Goal: Use online tool/utility: Utilize a website feature to perform a specific function

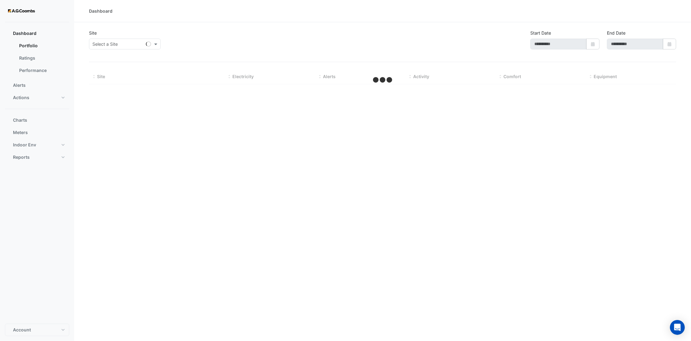
type input "**********"
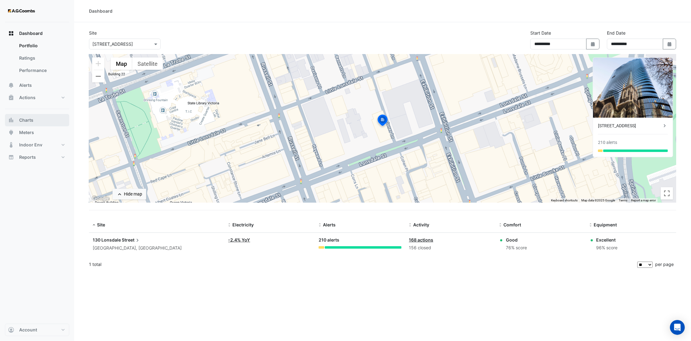
click at [40, 122] on button "Charts" at bounding box center [37, 120] width 64 height 12
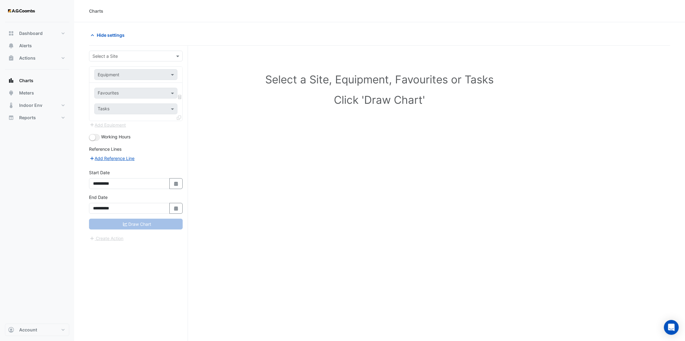
click at [124, 60] on div "Select a Site" at bounding box center [136, 56] width 94 height 11
click at [129, 74] on div "[STREET_ADDRESS]" at bounding box center [135, 69] width 93 height 9
click at [129, 74] on input "text" at bounding box center [130, 75] width 64 height 6
type input "******"
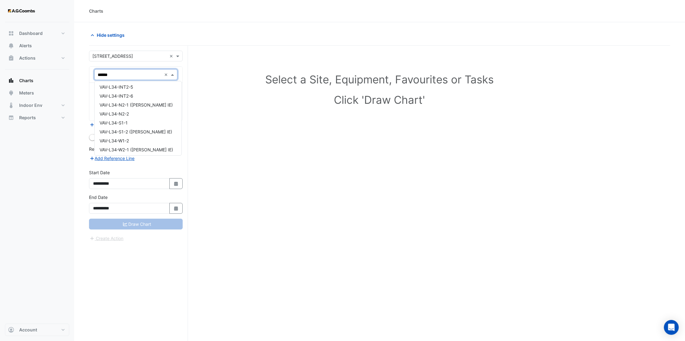
scroll to position [877, 0]
click at [141, 105] on span "VAV-L34-N2-1 ([PERSON_NAME] IE)" at bounding box center [136, 106] width 73 height 5
click at [141, 91] on input "text" at bounding box center [132, 94] width 69 height 6
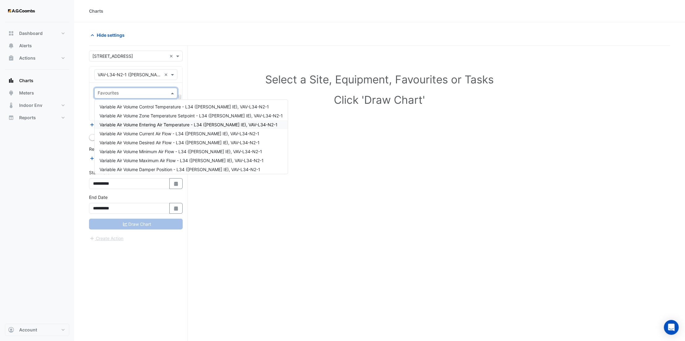
click at [165, 125] on span "Variable Air Volume Entering Air Temperature - L34 ([PERSON_NAME] IE), VAV-L34-…" at bounding box center [189, 124] width 178 height 5
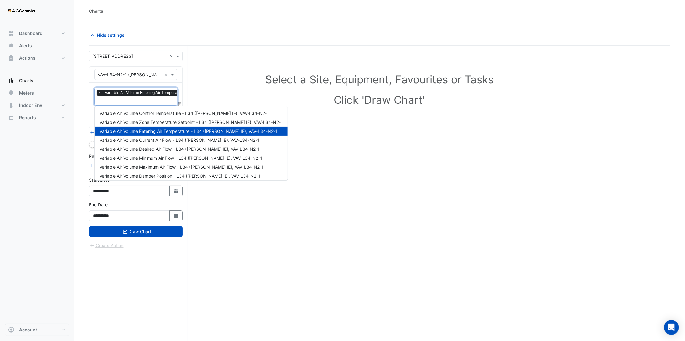
click at [141, 98] on input "text" at bounding box center [181, 101] width 166 height 6
click at [166, 142] on span "Variable Air Volume Current Air Flow - L34 ([PERSON_NAME] IE), VAV-L34-N2-1" at bounding box center [180, 140] width 160 height 5
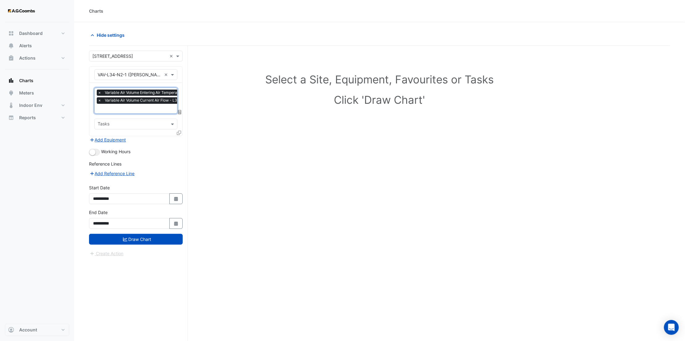
click at [142, 110] on input "text" at bounding box center [181, 109] width 166 height 6
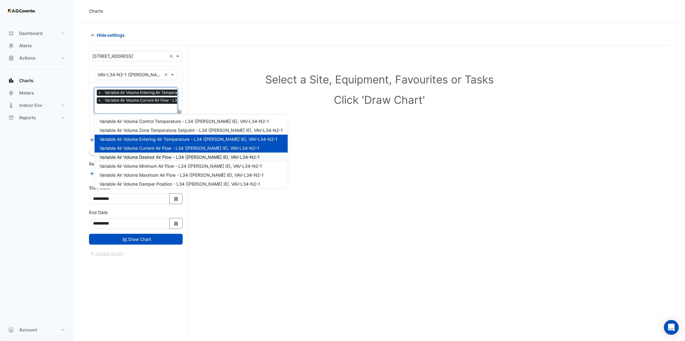
click at [163, 156] on span "Variable Air Volume Desired Air Flow - L34 ([PERSON_NAME] IE), VAV-L34-N2-1" at bounding box center [180, 157] width 160 height 5
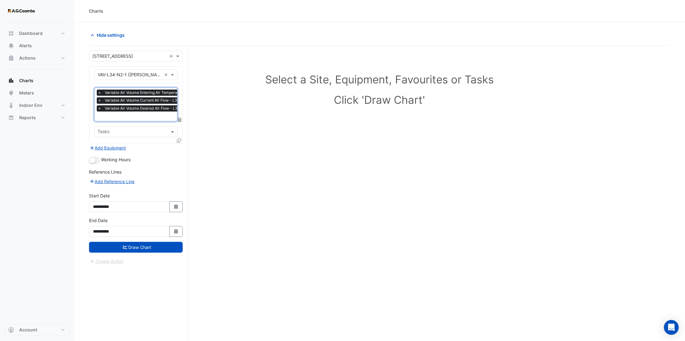
click at [143, 117] on input "text" at bounding box center [181, 117] width 166 height 6
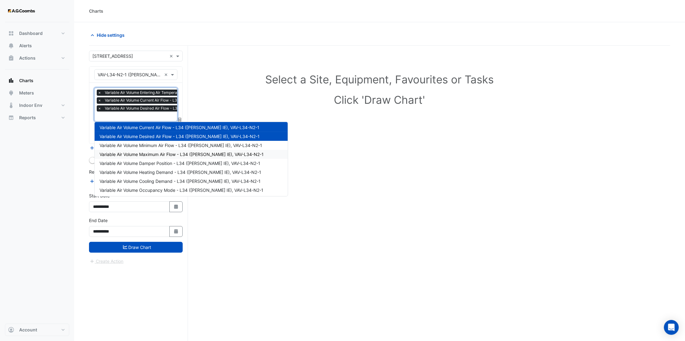
scroll to position [41, 0]
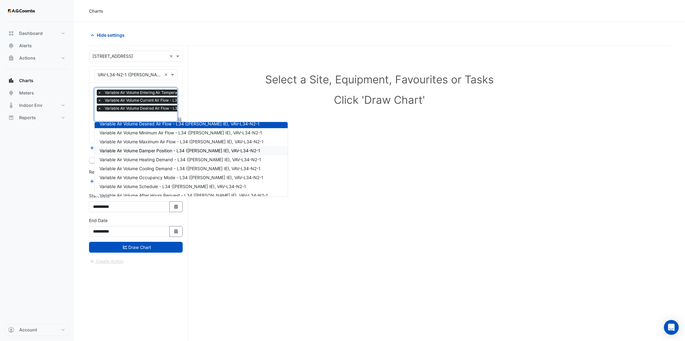
click at [169, 149] on span "Variable Air Volume Damper Position - L34 ([PERSON_NAME] IE), VAV-L34-N2-1" at bounding box center [180, 150] width 161 height 5
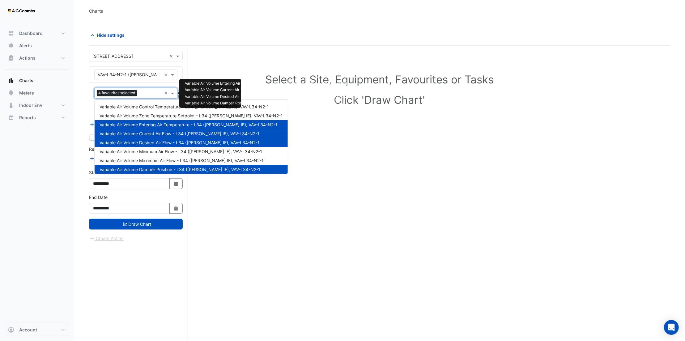
click at [141, 93] on input "text" at bounding box center [150, 94] width 22 height 6
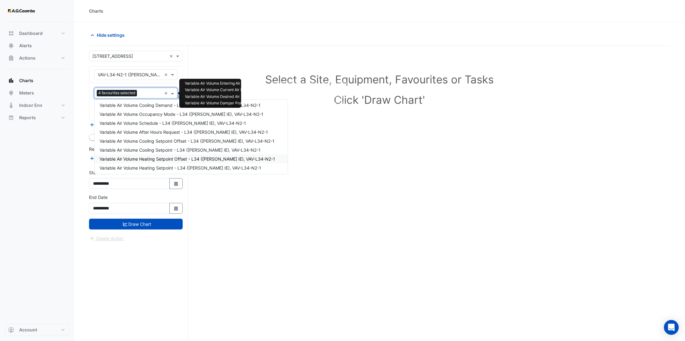
scroll to position [119, 0]
click at [201, 142] on div "Variable Air Volume Zone Temperature - L34 ([PERSON_NAME] IE), VAV-L34-N2-1" at bounding box center [191, 140] width 193 height 9
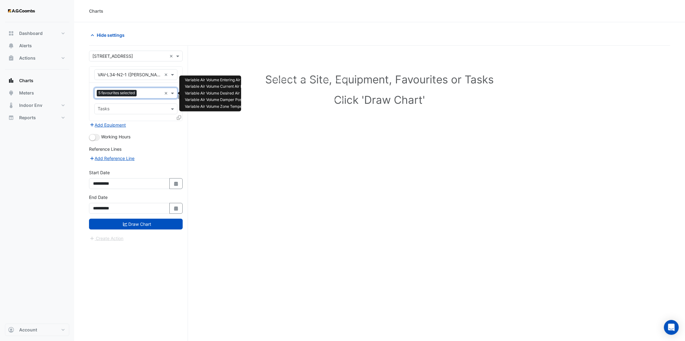
click at [145, 92] on input "text" at bounding box center [150, 94] width 23 height 6
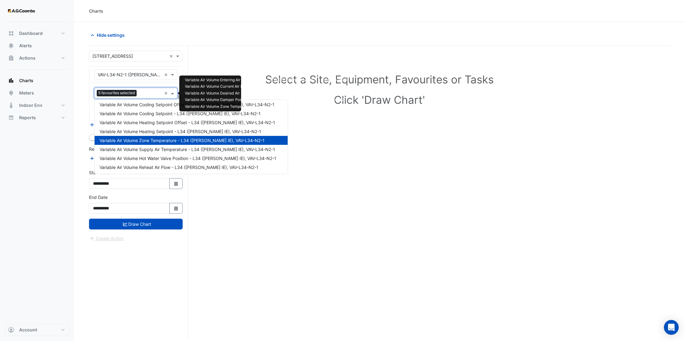
scroll to position [23, 0]
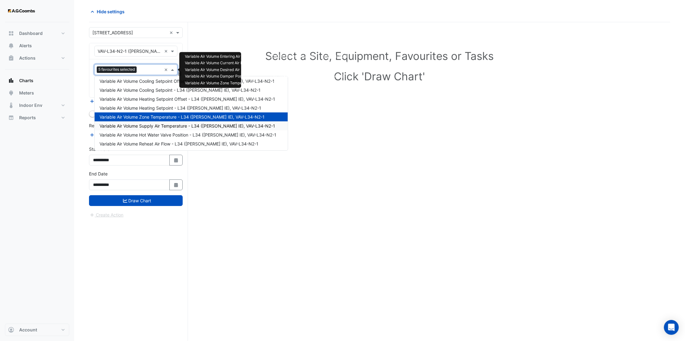
click at [201, 128] on div "Variable Air Volume Supply Air Temperature - L34 ([PERSON_NAME] IE), VAV-L34-N2…" at bounding box center [191, 125] width 193 height 9
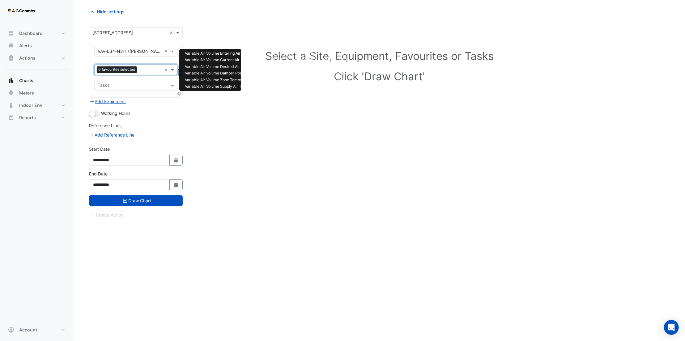
click at [141, 70] on input "text" at bounding box center [150, 70] width 22 height 6
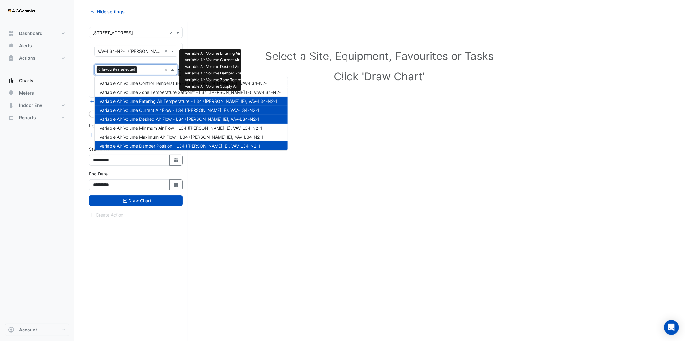
scroll to position [119, 0]
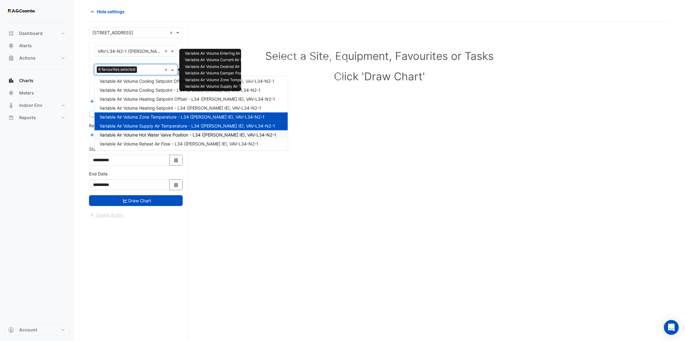
click at [171, 137] on span "Variable Air Volume Hot Water Valve Position - L34 ([PERSON_NAME] IE), VAV-L34-…" at bounding box center [188, 134] width 177 height 5
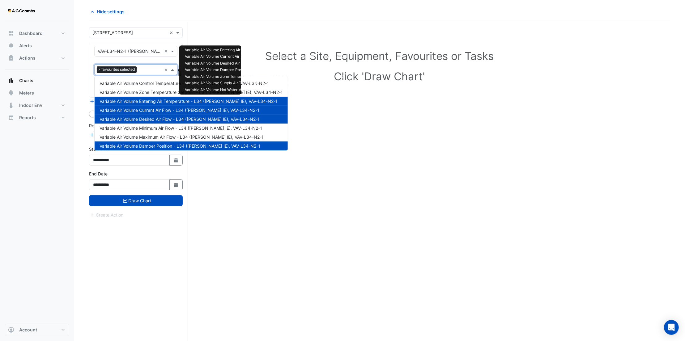
click at [143, 70] on input "text" at bounding box center [150, 70] width 23 height 6
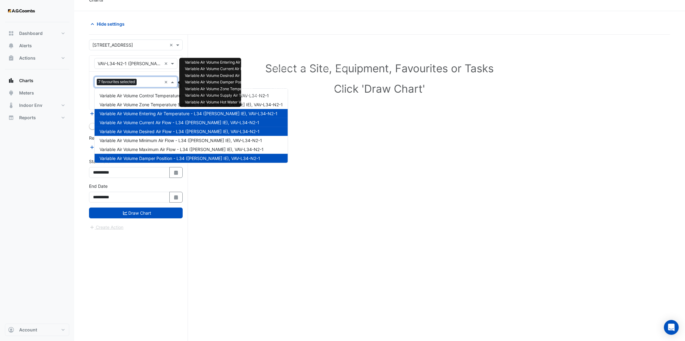
scroll to position [0, 0]
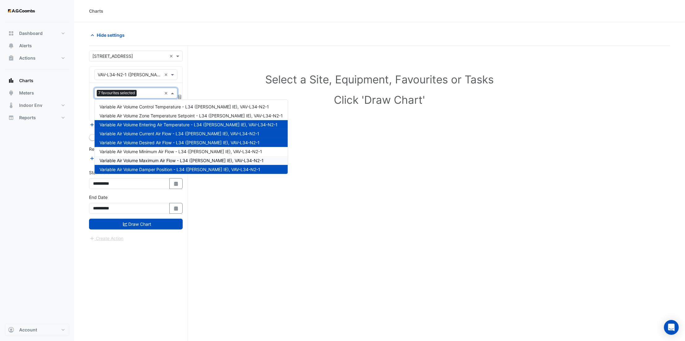
click at [335, 202] on div "Select a Site, Equipment, Favourites or Tasks Click 'Draw Chart'" at bounding box center [379, 205] width 581 height 319
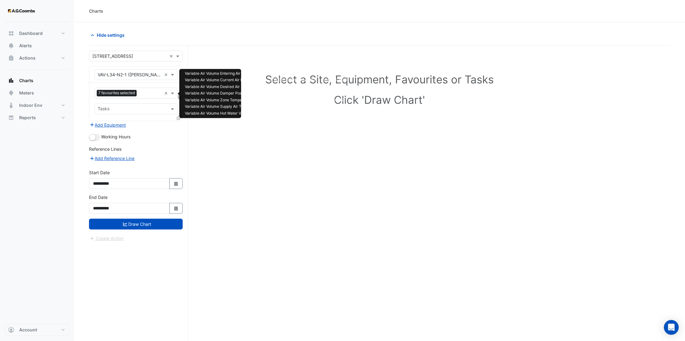
click at [149, 94] on input "text" at bounding box center [150, 94] width 23 height 6
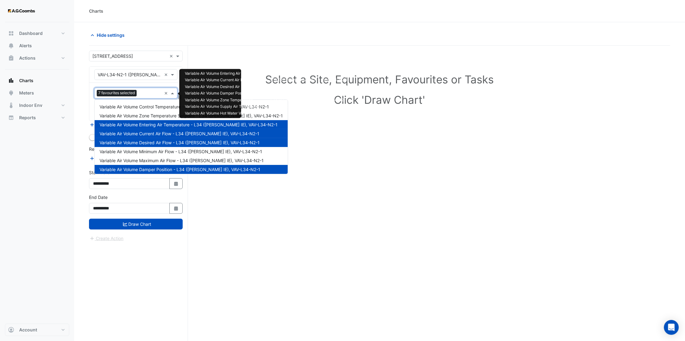
scroll to position [41, 0]
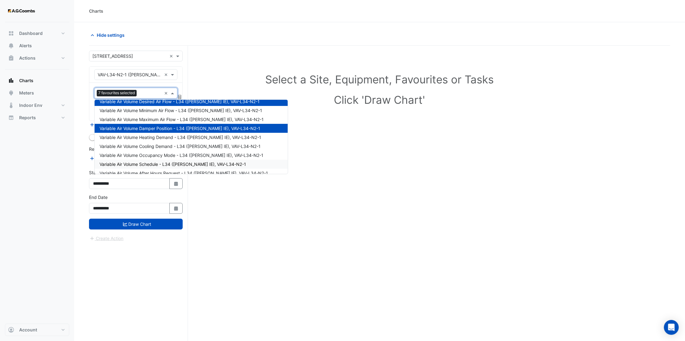
click at [338, 239] on div "Select a Site, Equipment, Favourites or Tasks Click 'Draw Chart'" at bounding box center [379, 205] width 581 height 319
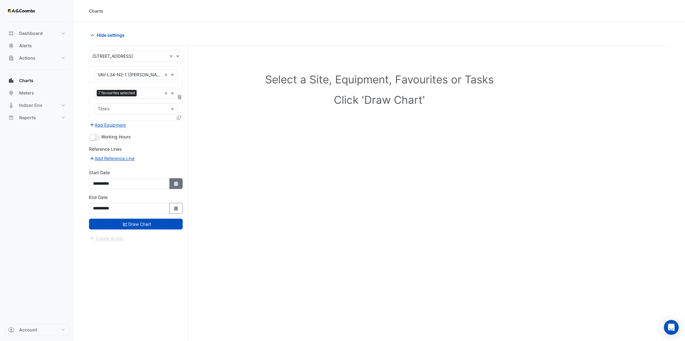
click at [178, 183] on icon "Select Date" at bounding box center [176, 184] width 6 height 4
select select "*"
select select "****"
click at [124, 100] on select "*** *** *** *** *** *** *** *** ***" at bounding box center [117, 101] width 23 height 9
click at [269, 168] on div "Select a Site, Equipment, Favourites or Tasks Click 'Draw Chart'" at bounding box center [379, 205] width 581 height 319
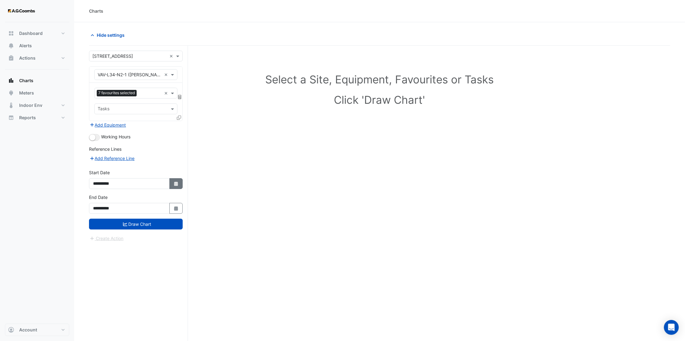
click at [175, 182] on icon "button" at bounding box center [176, 184] width 4 height 4
select select "*"
select select "****"
click at [100, 151] on div "18" at bounding box center [100, 151] width 10 height 10
type input "**********"
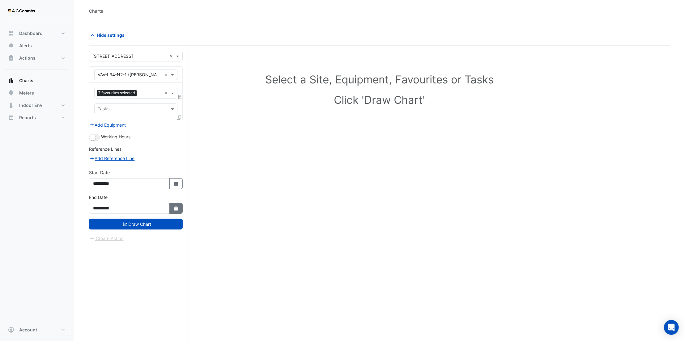
click at [175, 204] on button "Select Date" at bounding box center [176, 208] width 14 height 11
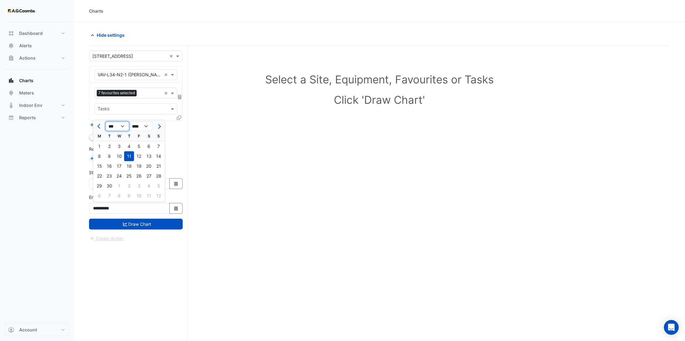
click at [125, 127] on select "*** *** *** *** ***" at bounding box center [117, 126] width 23 height 9
select select "*"
click at [106, 122] on select "*** *** *** *** ***" at bounding box center [117, 126] width 23 height 9
click at [100, 176] on div "18" at bounding box center [100, 176] width 10 height 10
type input "**********"
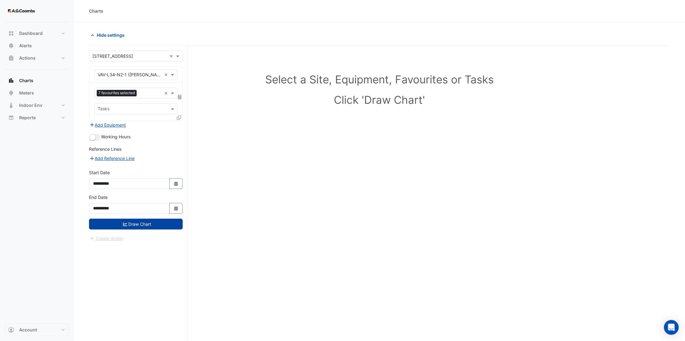
click at [149, 222] on button "Draw Chart" at bounding box center [136, 224] width 94 height 11
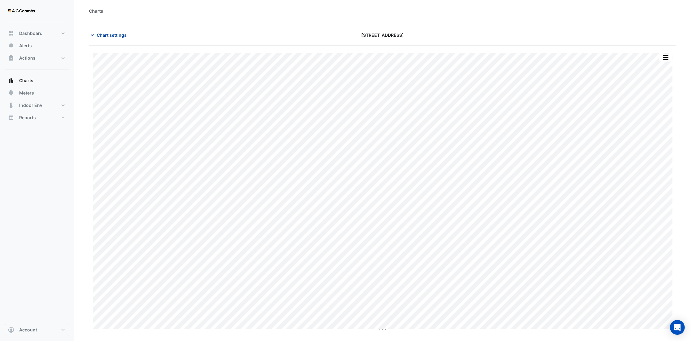
click at [112, 31] on button "Chart settings" at bounding box center [110, 35] width 42 height 11
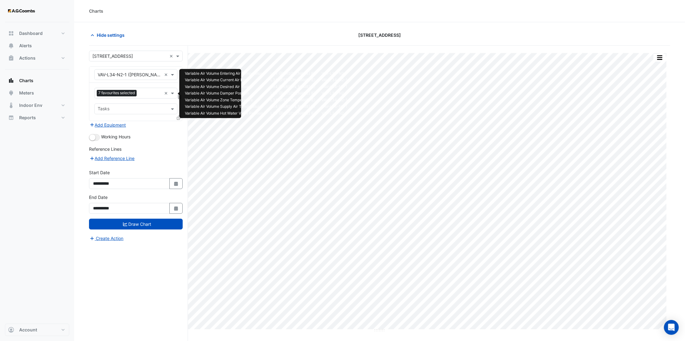
click at [145, 91] on input "text" at bounding box center [150, 94] width 23 height 6
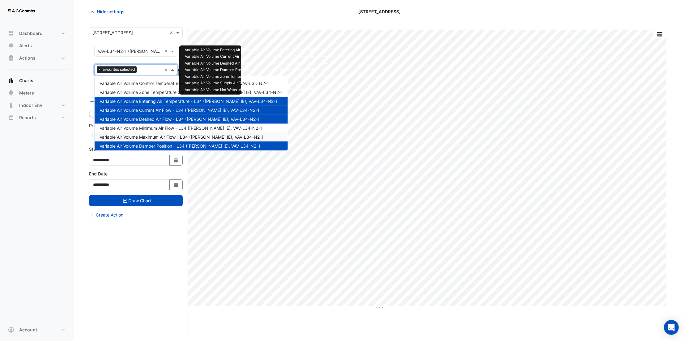
click at [171, 136] on span "Variable Air Volume Maximum Air Flow - L34 ([PERSON_NAME] IE), VAV-L34-N2-1" at bounding box center [182, 136] width 164 height 5
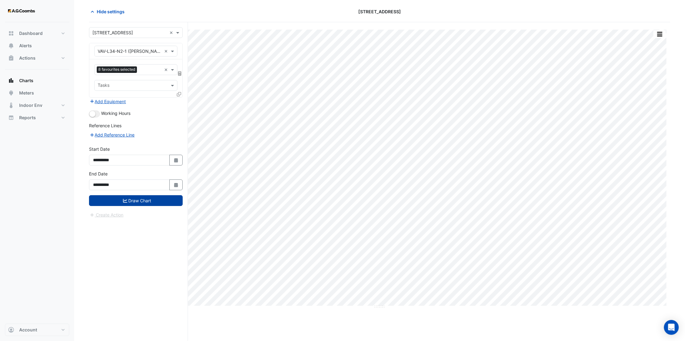
click at [163, 202] on button "Draw Chart" at bounding box center [136, 200] width 94 height 11
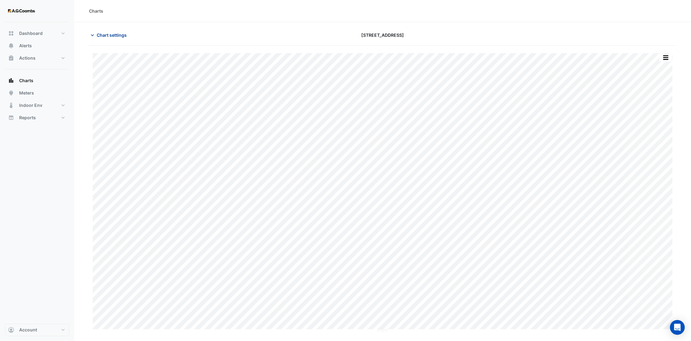
click at [123, 31] on button "Chart settings" at bounding box center [110, 35] width 42 height 11
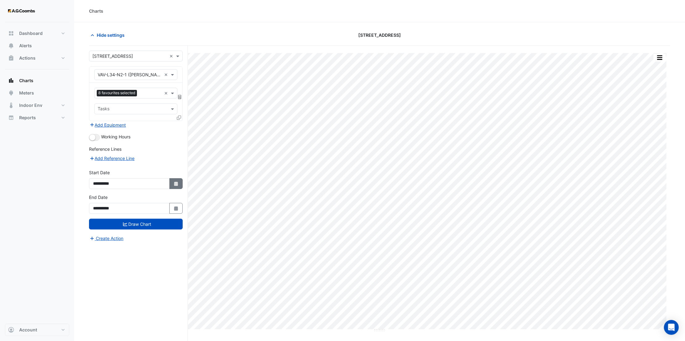
click at [178, 182] on icon "Select Date" at bounding box center [176, 184] width 6 height 4
select select "*"
select select "****"
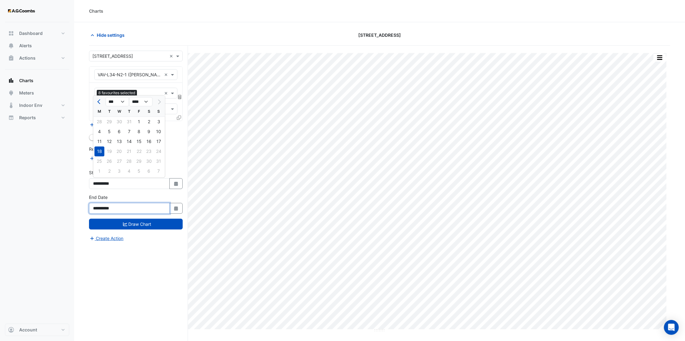
click at [168, 207] on input "**********" at bounding box center [129, 208] width 81 height 11
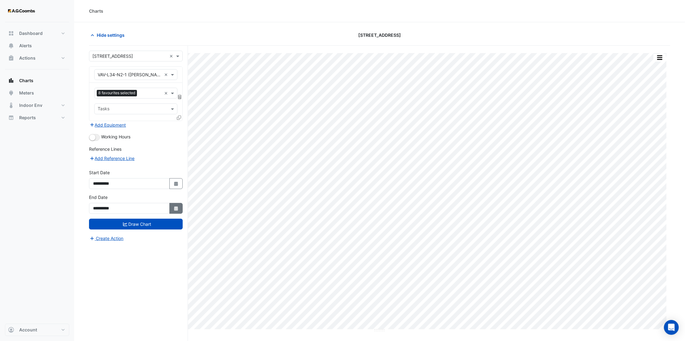
click at [179, 209] on button "Select Date" at bounding box center [176, 208] width 14 height 11
click at [102, 187] on div "25" at bounding box center [100, 186] width 10 height 10
type input "**********"
click at [180, 186] on button "Select Date" at bounding box center [176, 183] width 14 height 11
select select "*"
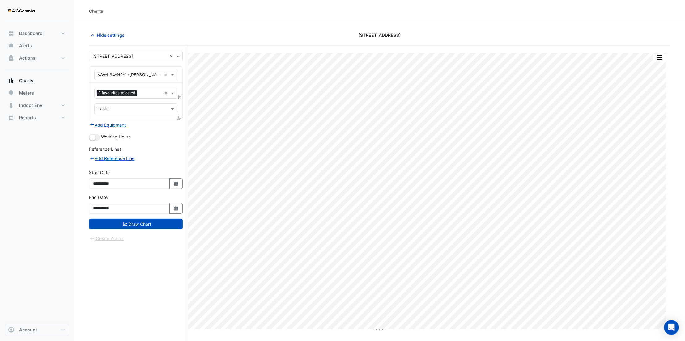
select select "****"
click at [97, 162] on div "25" at bounding box center [100, 161] width 10 height 10
type input "**********"
click at [171, 226] on button "Draw Chart" at bounding box center [136, 224] width 94 height 11
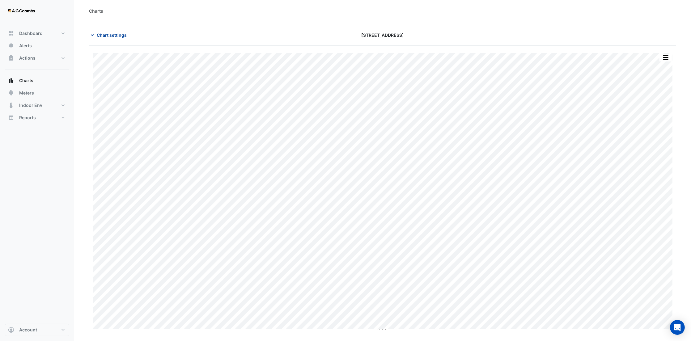
click at [126, 38] on span "Chart settings" at bounding box center [112, 35] width 30 height 6
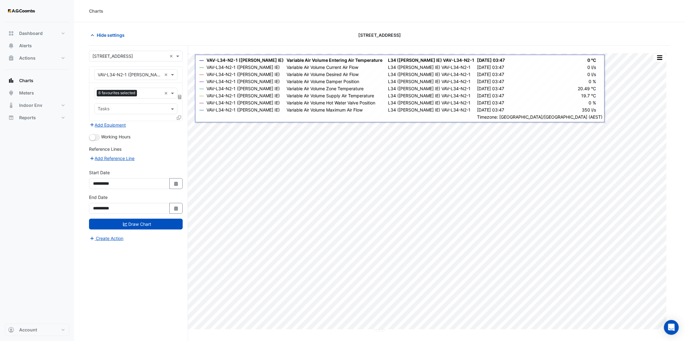
click at [178, 118] on icon at bounding box center [179, 118] width 4 height 4
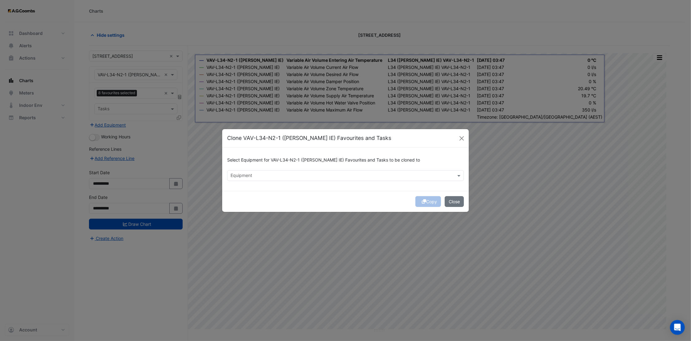
click at [300, 177] on input "text" at bounding box center [342, 176] width 223 height 6
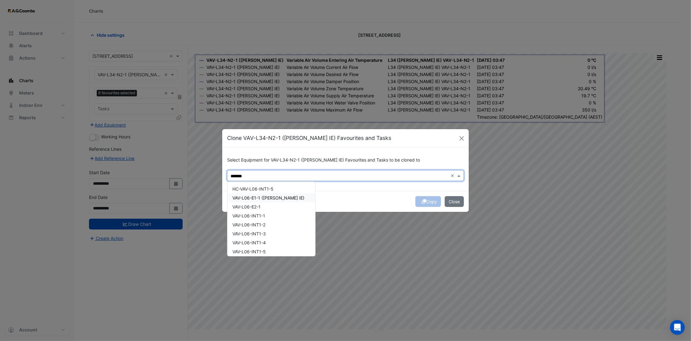
click at [275, 197] on span "VAV-L06-E1-1 ([PERSON_NAME] IE)" at bounding box center [268, 197] width 72 height 5
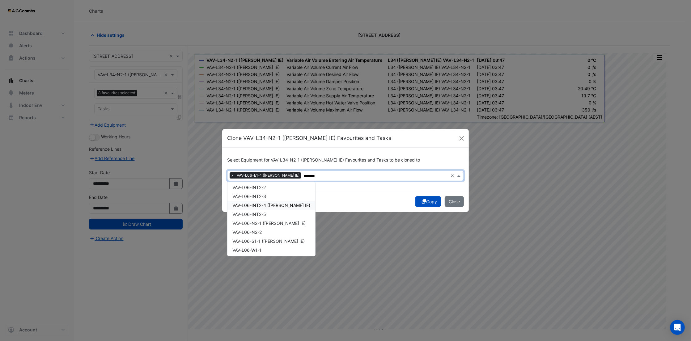
click at [278, 203] on span "VAV-L06-INT2-4 ([PERSON_NAME] IE)" at bounding box center [271, 205] width 78 height 5
click at [278, 221] on span "VAV-L06-N2-1 ([PERSON_NAME] IE)" at bounding box center [268, 223] width 73 height 5
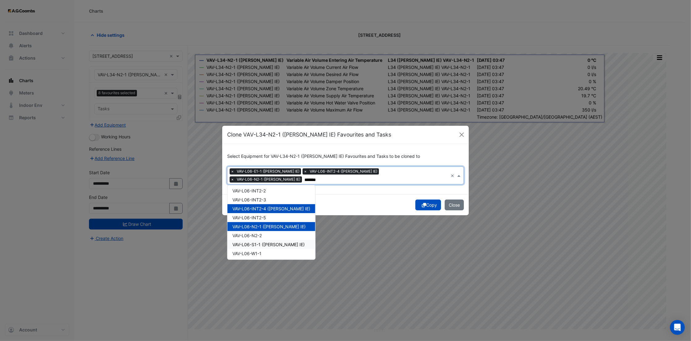
click at [275, 242] on span "VAV-L06-S1-1 ([PERSON_NAME] IE)" at bounding box center [268, 244] width 72 height 5
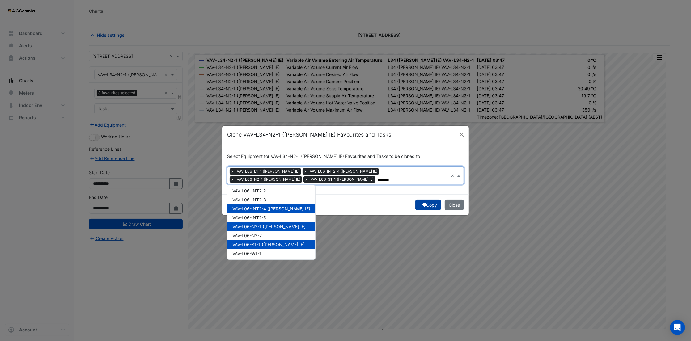
type input "*******"
click at [425, 203] on button "Copy" at bounding box center [428, 205] width 26 height 11
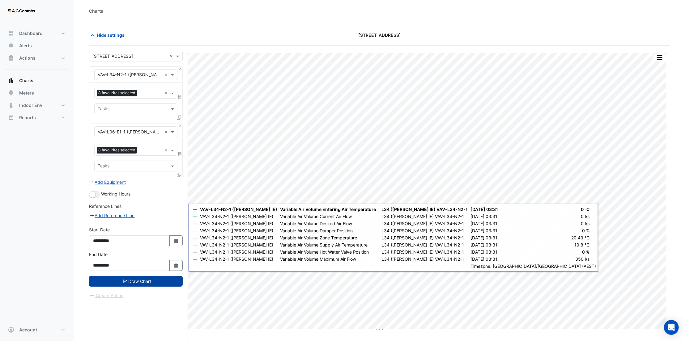
click at [147, 282] on button "Draw Chart" at bounding box center [136, 281] width 94 height 11
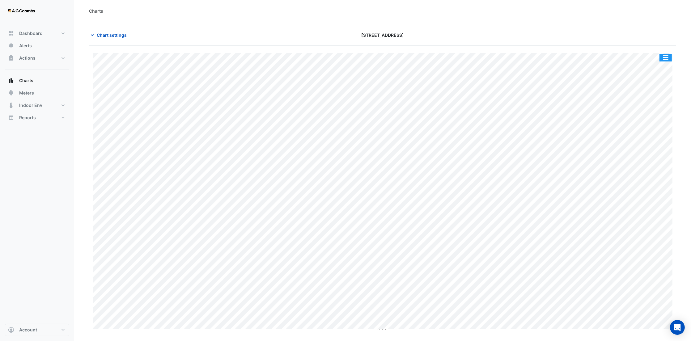
click at [670, 58] on button "button" at bounding box center [666, 58] width 12 height 8
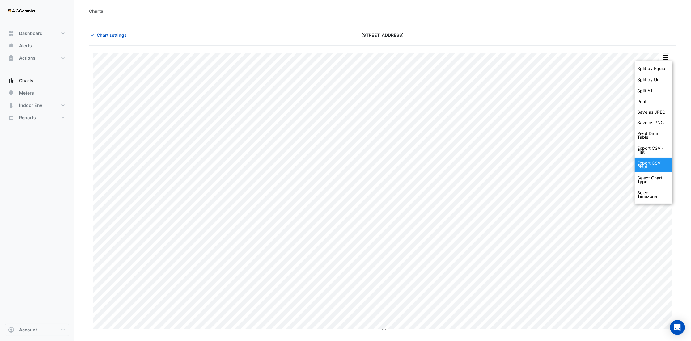
click at [655, 163] on div "Export CSV - Pivot" at bounding box center [653, 165] width 37 height 15
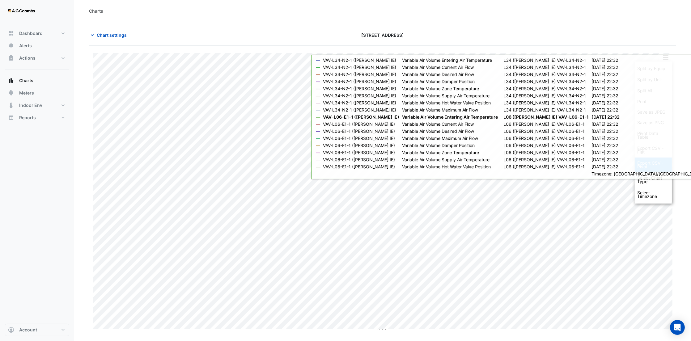
click at [645, 163] on div "Export CSV - Pivot" at bounding box center [653, 165] width 37 height 15
click at [646, 163] on div "Export CSV - Pivot" at bounding box center [653, 165] width 37 height 15
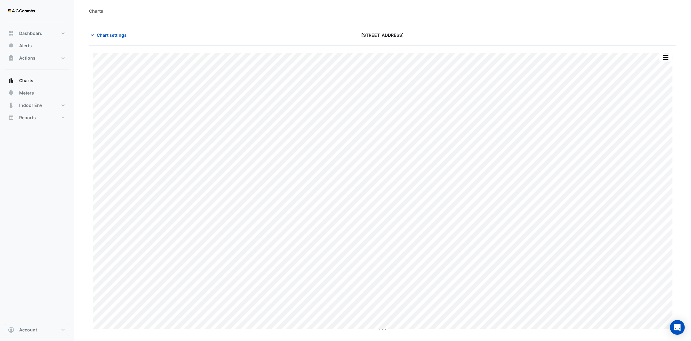
click at [521, 26] on section "Chart settings [STREET_ADDRESS] Split by Equip Split by Unit Split All Print Sa…" at bounding box center [382, 177] width 617 height 310
click at [113, 38] on button "Chart settings" at bounding box center [110, 35] width 42 height 11
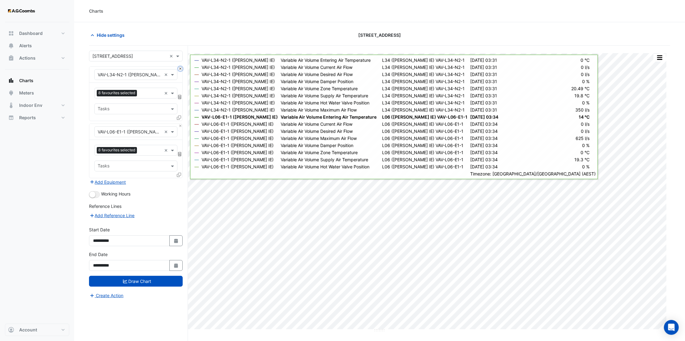
click at [180, 69] on button "Close" at bounding box center [180, 69] width 4 height 4
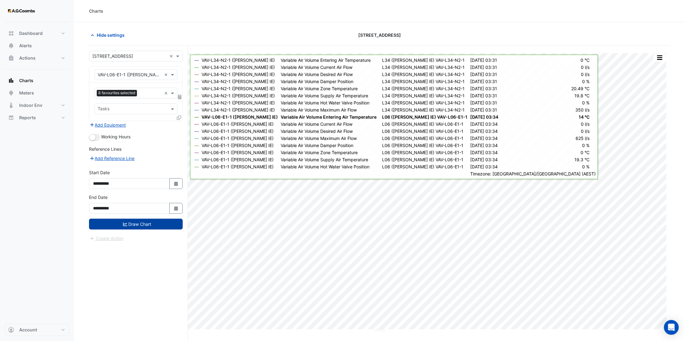
click at [156, 225] on button "Draw Chart" at bounding box center [136, 224] width 94 height 11
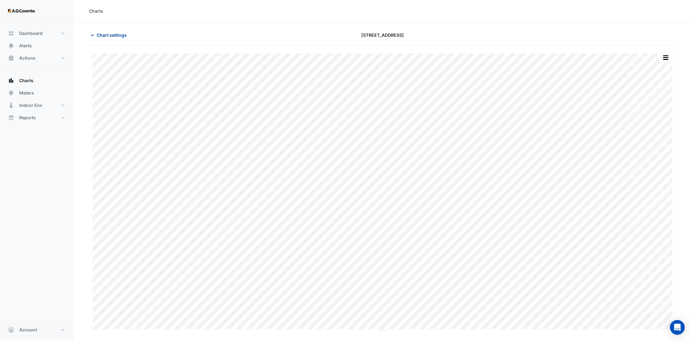
click at [110, 36] on span "Chart settings" at bounding box center [112, 35] width 30 height 6
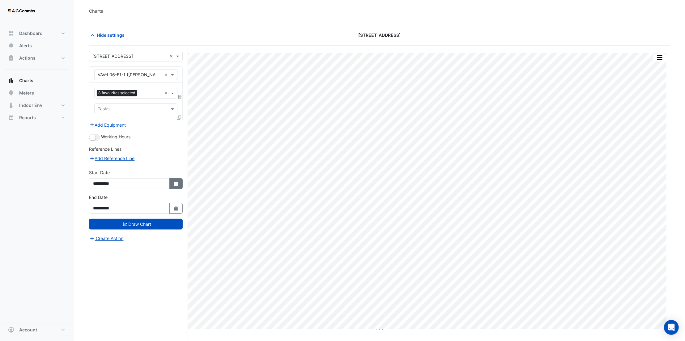
click at [175, 185] on icon "button" at bounding box center [176, 184] width 4 height 4
select select "*"
select select "****"
click at [100, 142] on div "11" at bounding box center [100, 142] width 10 height 10
type input "**********"
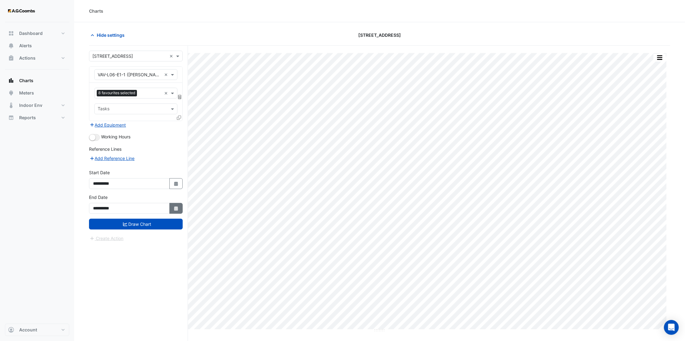
click at [174, 207] on icon "button" at bounding box center [176, 208] width 4 height 4
click at [100, 163] on div "11" at bounding box center [100, 166] width 10 height 10
type input "**********"
click at [150, 228] on button "Draw Chart" at bounding box center [136, 224] width 94 height 11
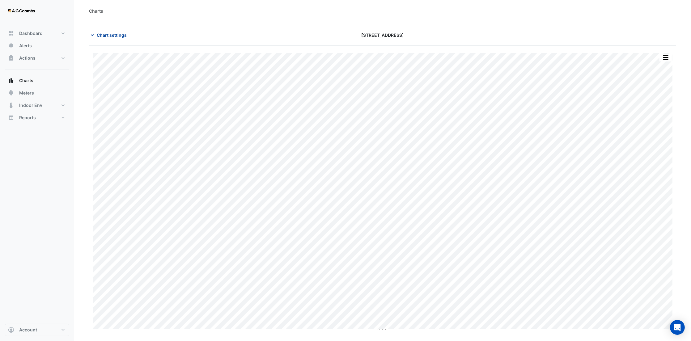
click at [124, 34] on span "Chart settings" at bounding box center [112, 35] width 30 height 6
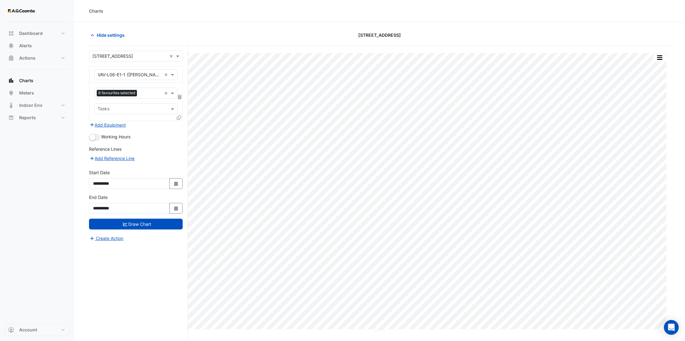
click at [179, 117] on icon at bounding box center [179, 118] width 4 height 4
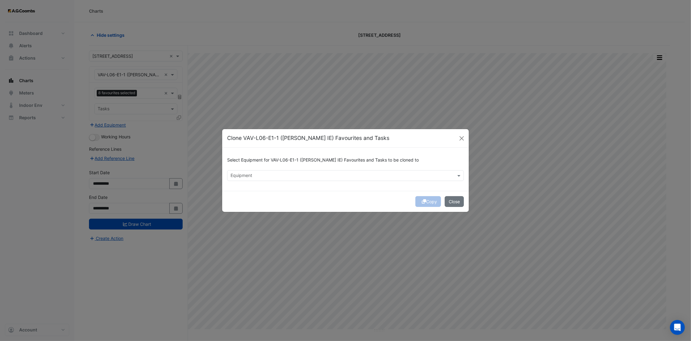
click at [274, 174] on input "text" at bounding box center [342, 176] width 223 height 6
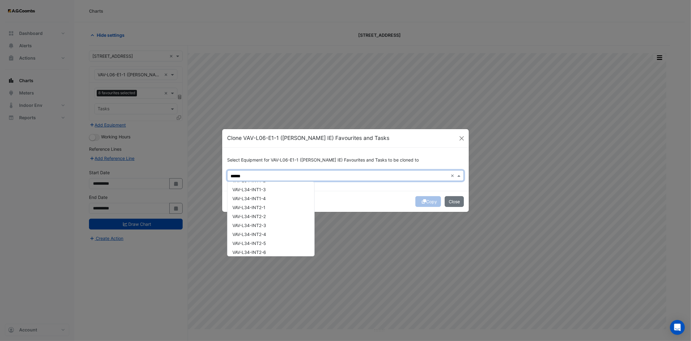
scroll to position [906, 0]
click at [278, 205] on span "VAV-L34-S1-2 ([PERSON_NAME] IE)" at bounding box center [268, 205] width 73 height 5
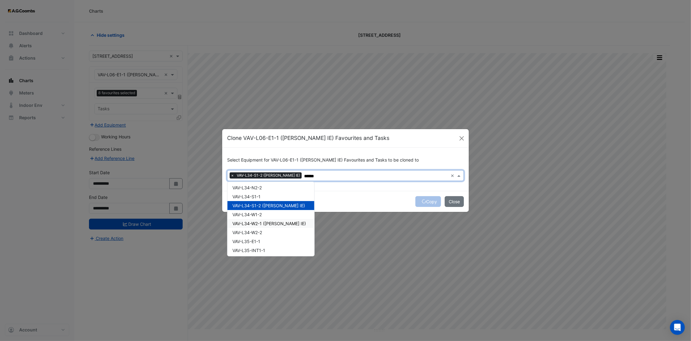
click at [277, 219] on div "VAV-L34-W2-1 ([PERSON_NAME] IE)" at bounding box center [270, 223] width 87 height 9
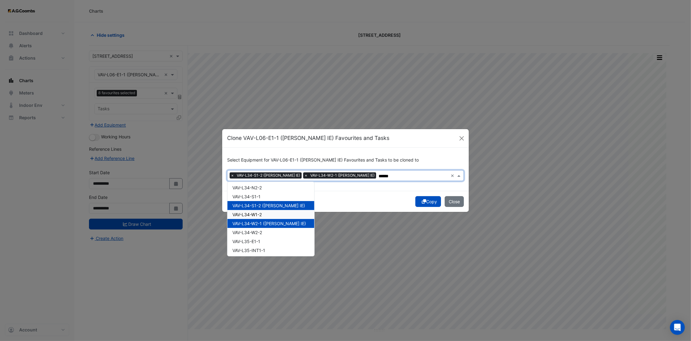
type input "******"
click at [427, 202] on button "Copy" at bounding box center [428, 201] width 26 height 11
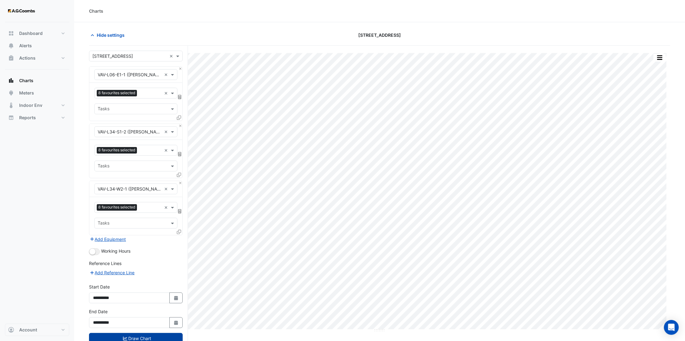
click at [147, 334] on button "Draw Chart" at bounding box center [136, 338] width 94 height 11
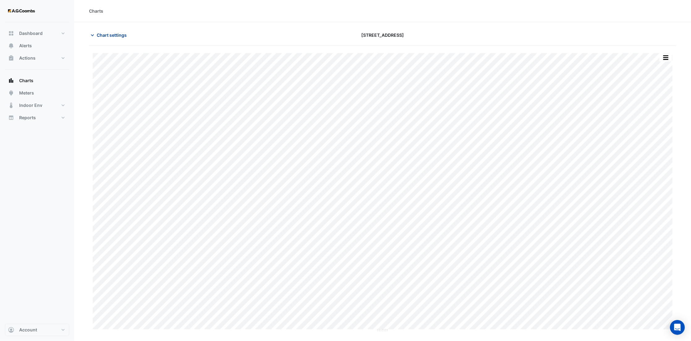
click at [111, 33] on span "Chart settings" at bounding box center [112, 35] width 30 height 6
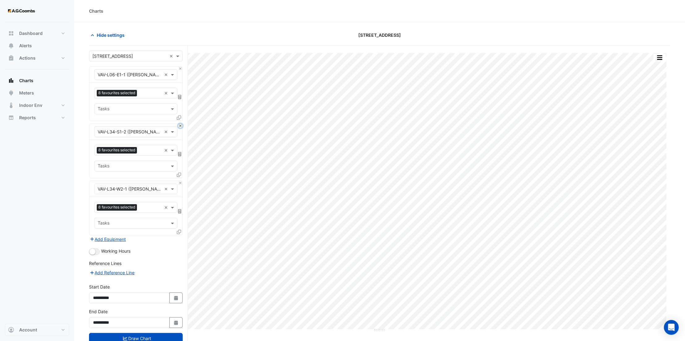
click at [181, 126] on button "Close" at bounding box center [180, 126] width 4 height 4
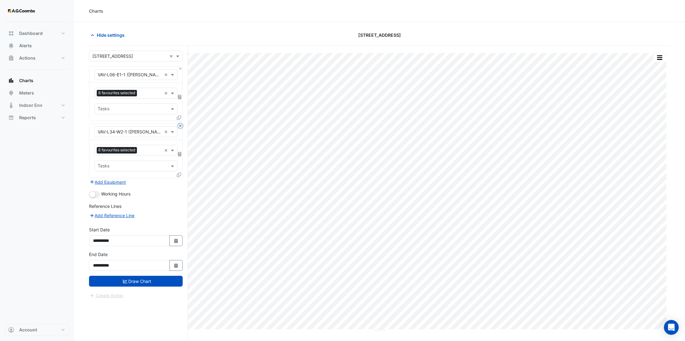
click at [181, 126] on button "Close" at bounding box center [180, 126] width 4 height 4
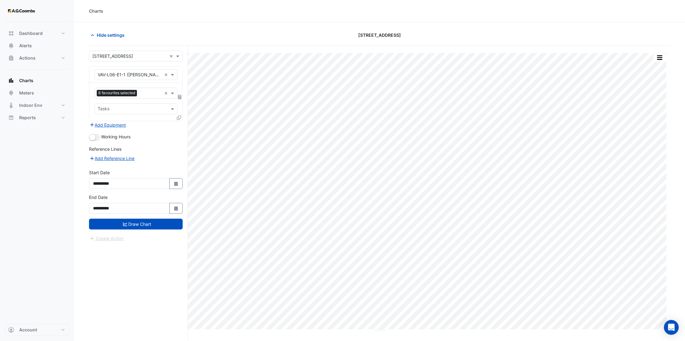
click at [177, 120] on fa-icon at bounding box center [179, 117] width 4 height 5
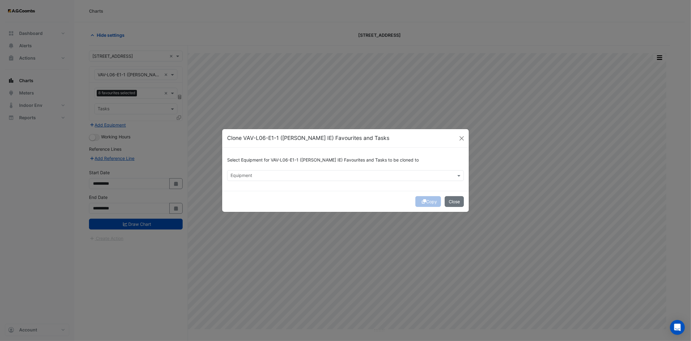
click at [351, 176] on input "text" at bounding box center [342, 176] width 223 height 6
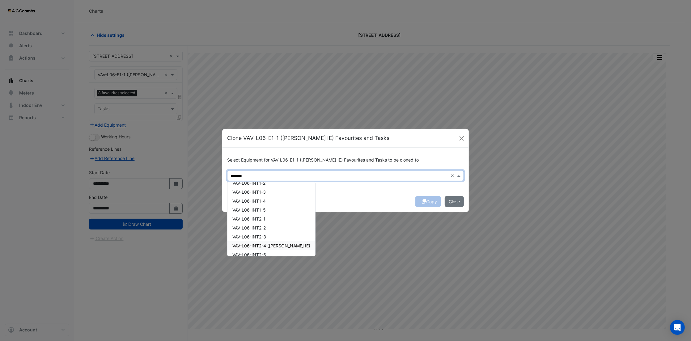
scroll to position [82, 0]
click at [281, 197] on span "VAV-L06-INT2-4 ([PERSON_NAME] IE)" at bounding box center [271, 196] width 78 height 5
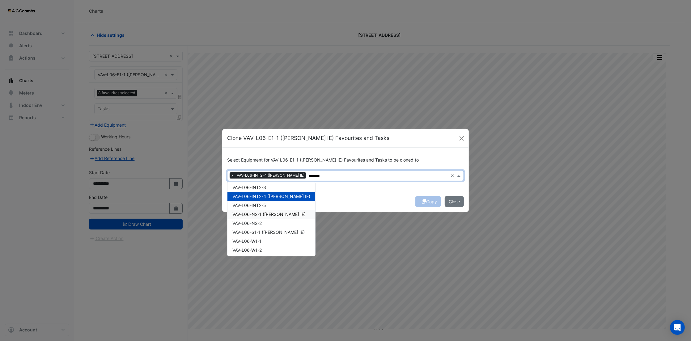
click at [279, 210] on div "VAV-L06-N2-1 ([PERSON_NAME] IE)" at bounding box center [271, 214] width 88 height 9
click at [274, 232] on span "VAV-L06-S1-1 ([PERSON_NAME] IE)" at bounding box center [268, 232] width 72 height 5
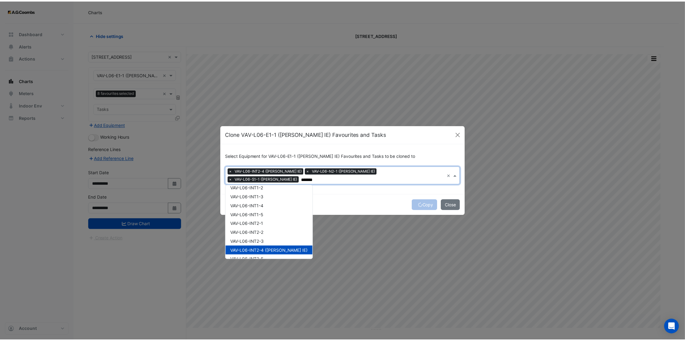
scroll to position [0, 0]
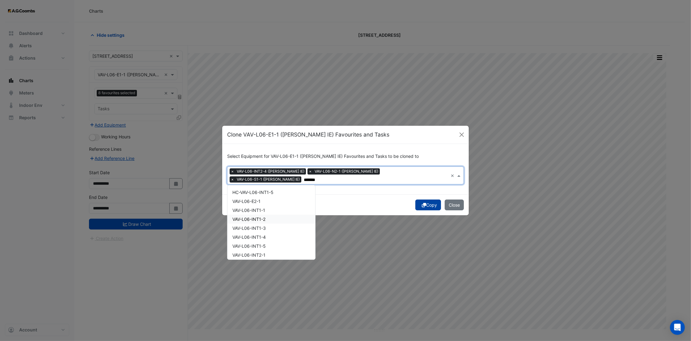
type input "*******"
click at [429, 201] on button "Copy" at bounding box center [428, 205] width 26 height 11
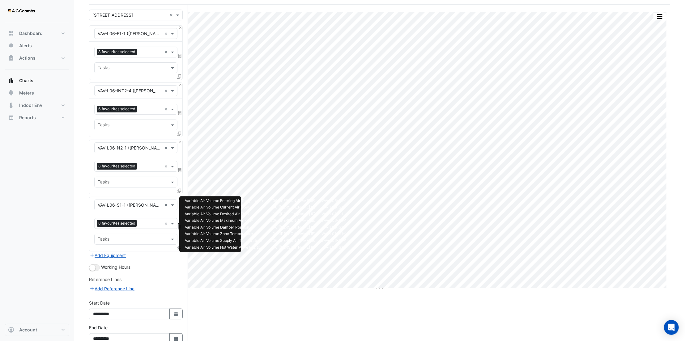
scroll to position [78, 0]
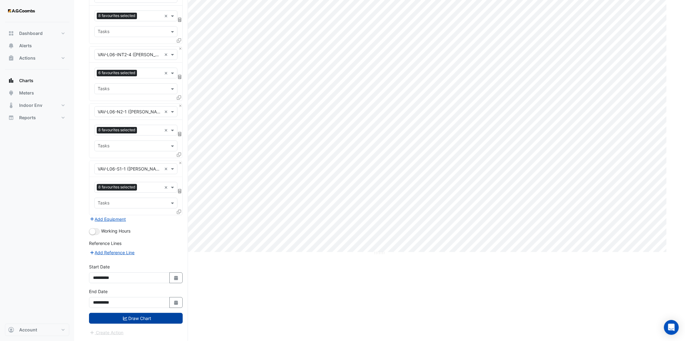
click at [153, 320] on button "Draw Chart" at bounding box center [136, 318] width 94 height 11
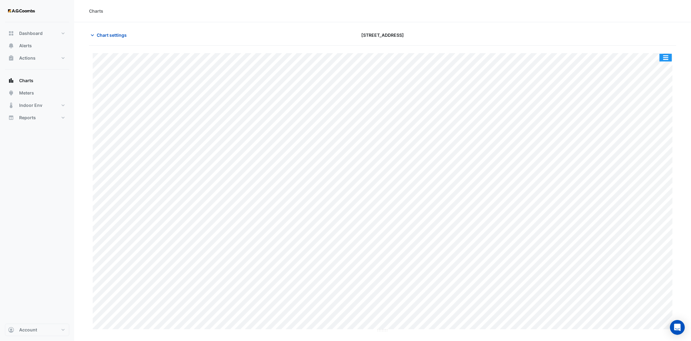
click at [668, 57] on button "button" at bounding box center [666, 58] width 12 height 8
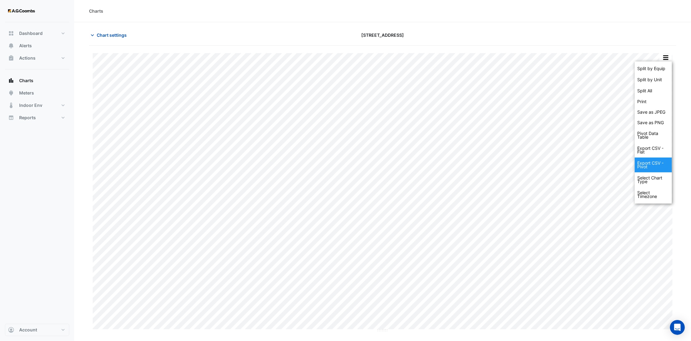
click at [657, 163] on div "Export CSV - Pivot" at bounding box center [653, 165] width 37 height 15
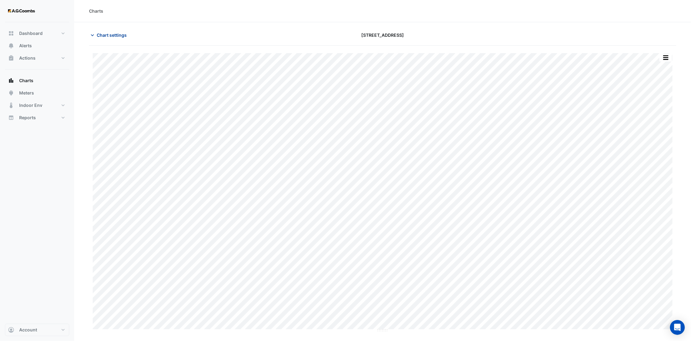
click at [125, 33] on span "Chart settings" at bounding box center [112, 35] width 30 height 6
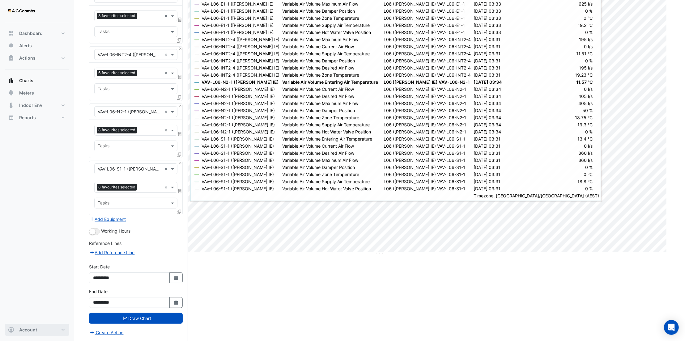
scroll to position [29, 0]
